Goal: Task Accomplishment & Management: Use online tool/utility

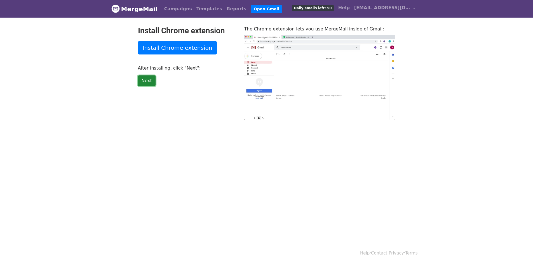
click at [145, 78] on link "Next" at bounding box center [147, 81] width 18 height 11
type input "48.3"
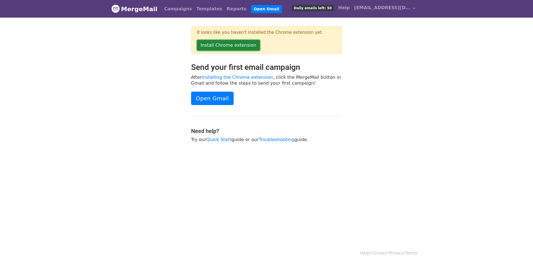
click at [239, 45] on link "Install Chrome extension" at bounding box center [228, 45] width 63 height 11
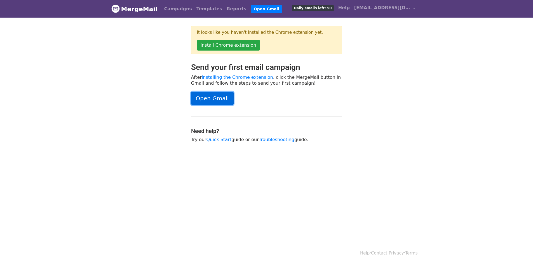
click at [205, 102] on link "Open Gmail" at bounding box center [212, 98] width 43 height 13
